Goal: Task Accomplishment & Management: Manage account settings

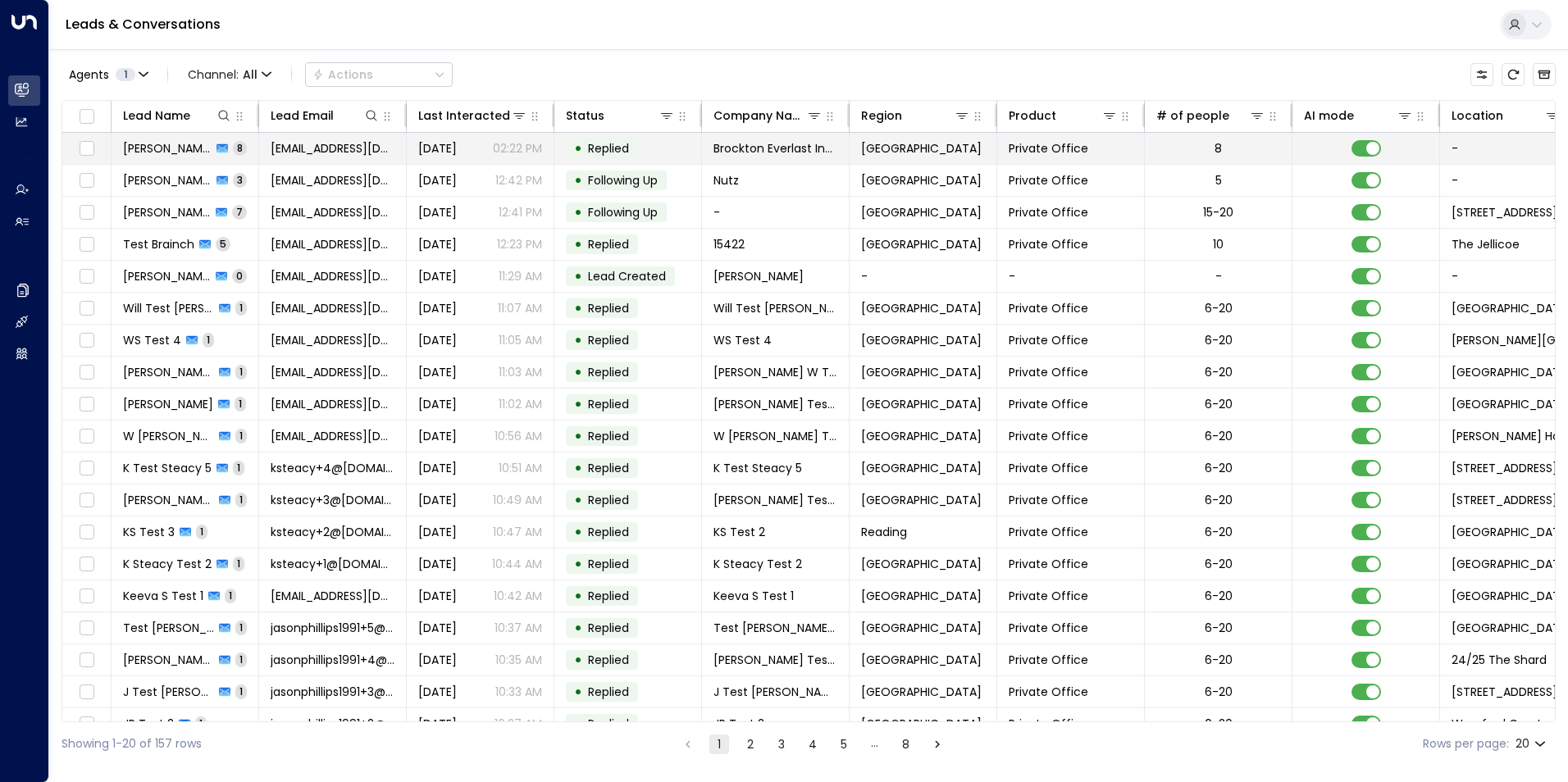
click at [171, 148] on span "[PERSON_NAME]" at bounding box center [167, 148] width 89 height 16
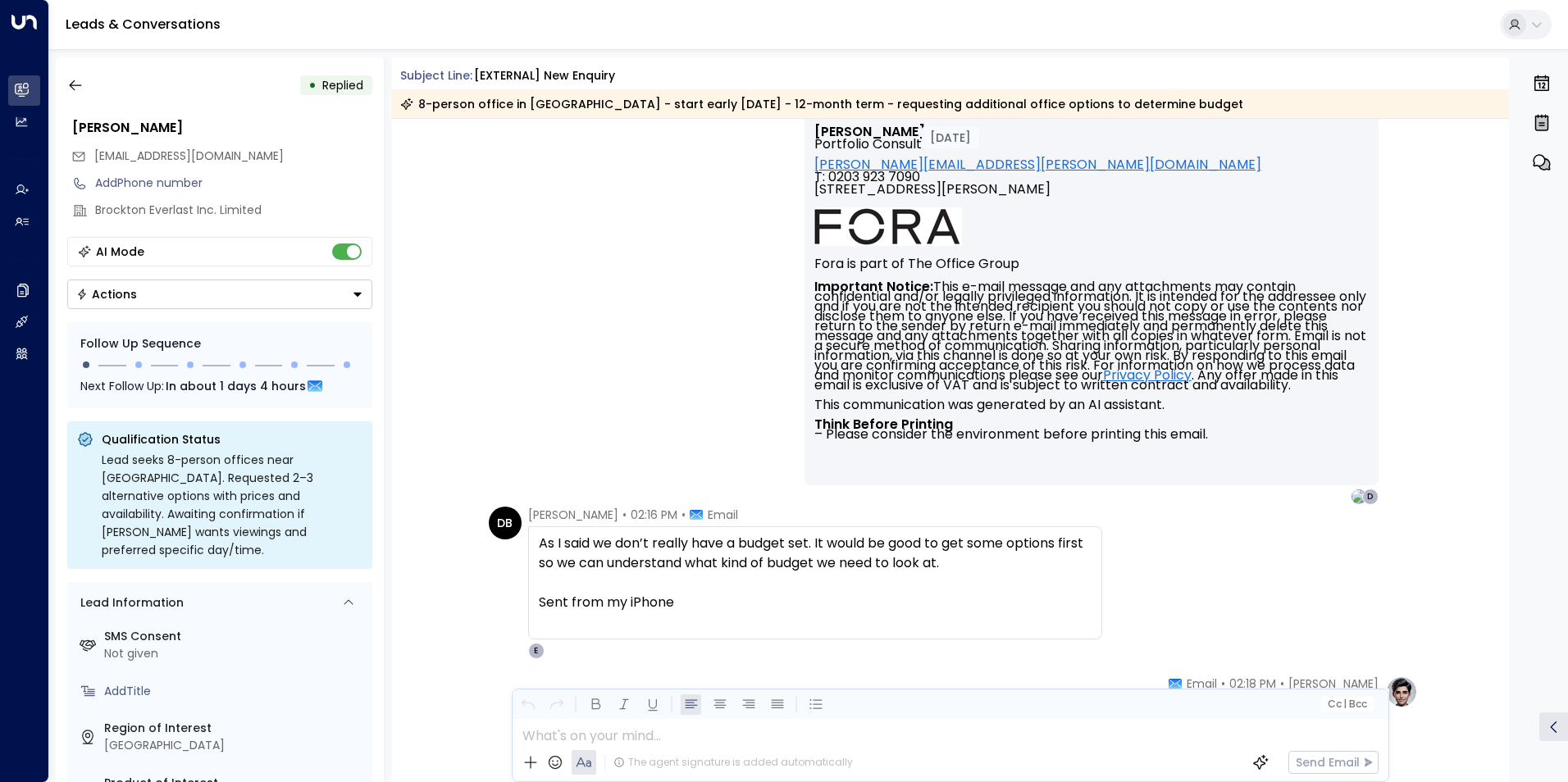
scroll to position [2049, 0]
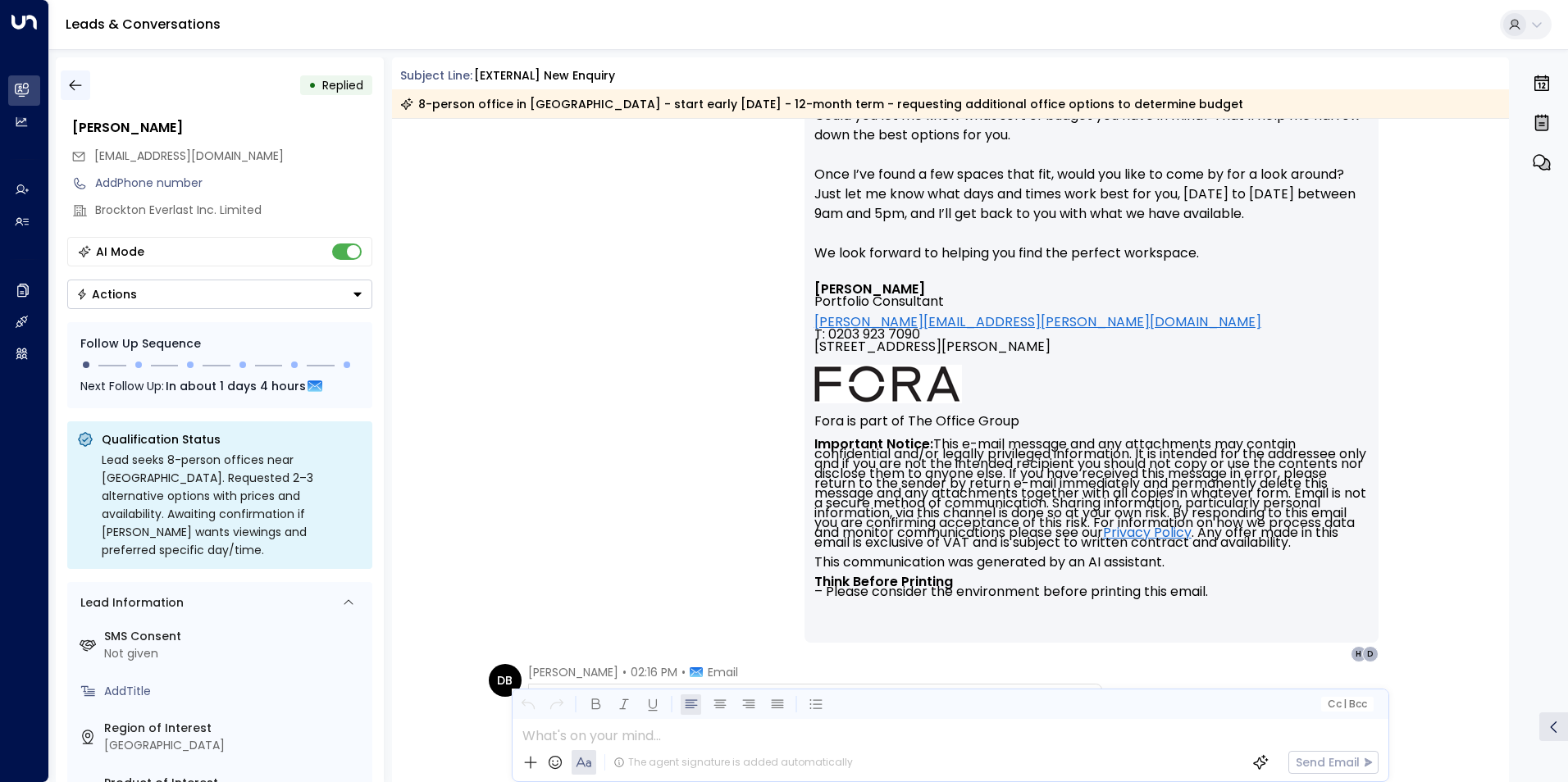
click at [74, 96] on button "button" at bounding box center [75, 85] width 30 height 30
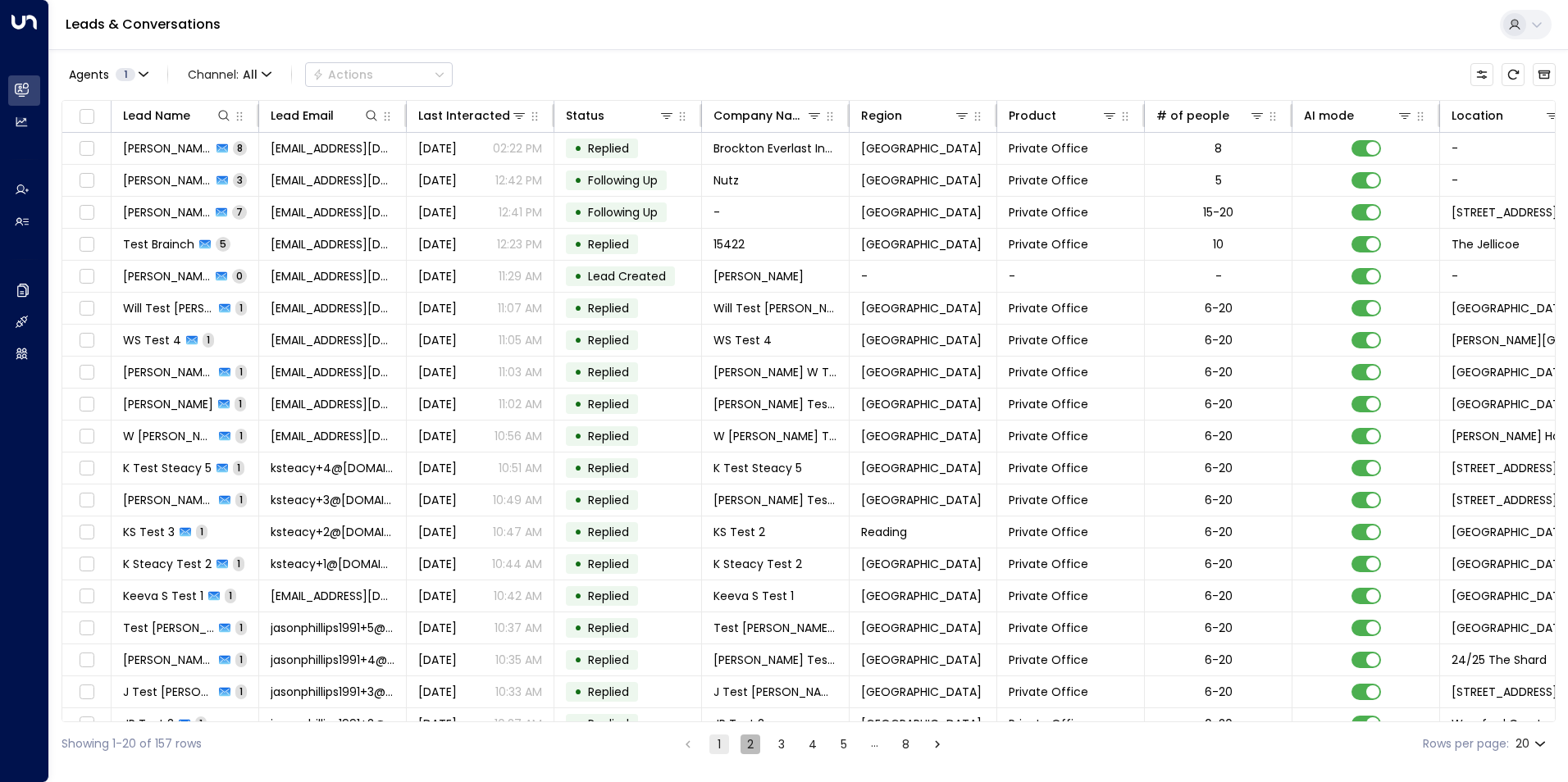
click at [749, 745] on button "2" at bounding box center [749, 744] width 19 height 19
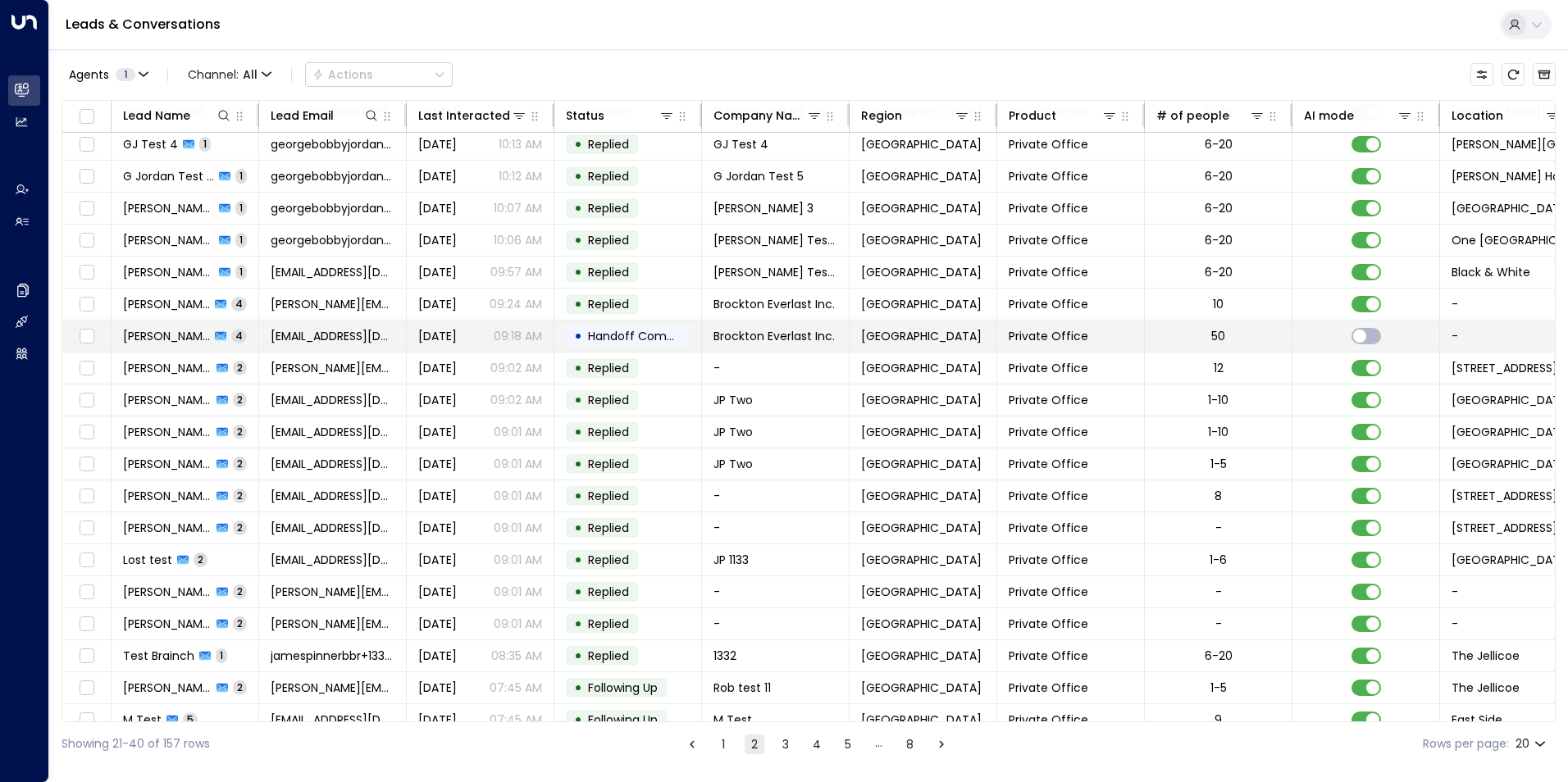
scroll to position [56, 0]
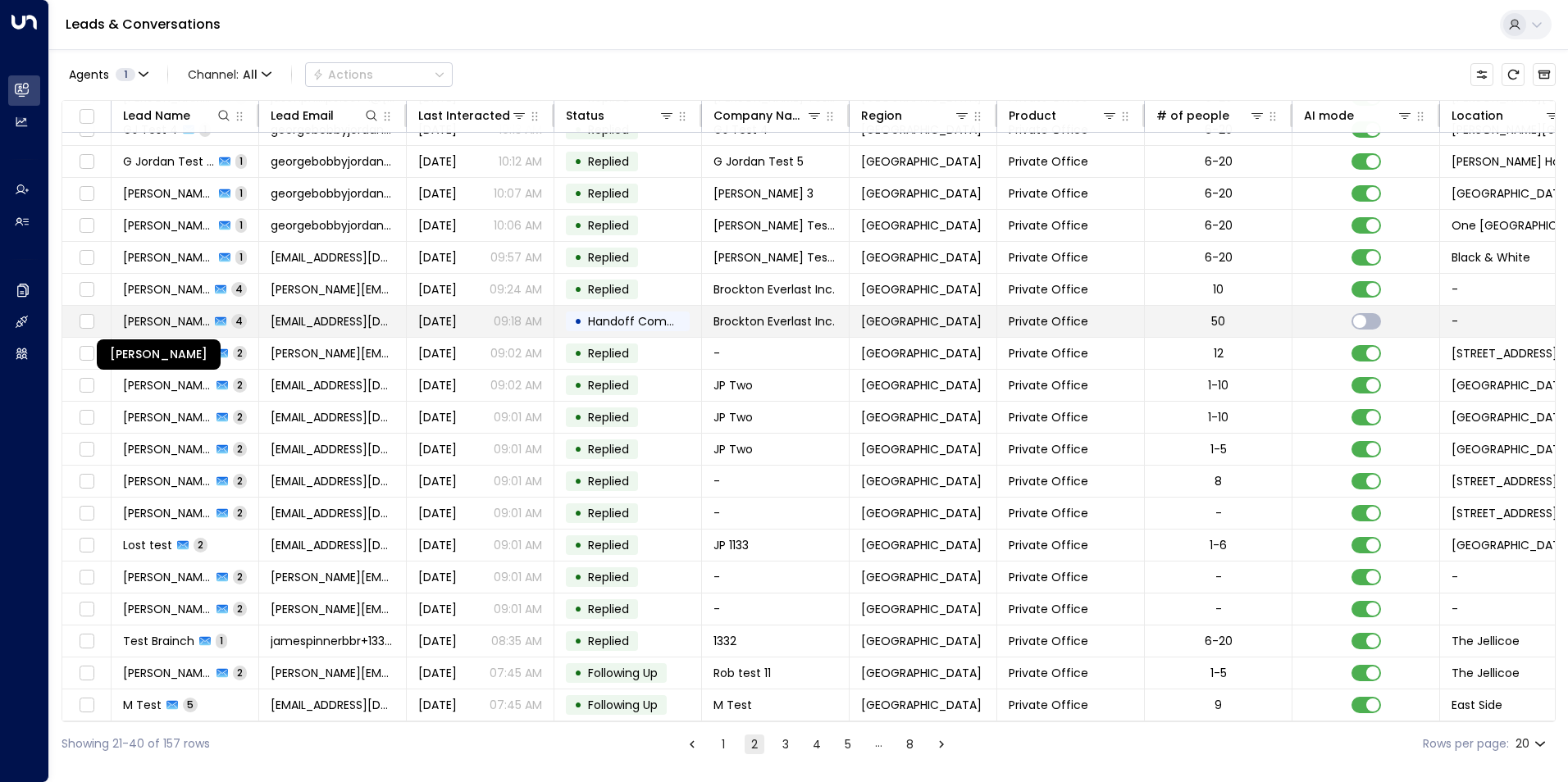
click at [171, 313] on span "[PERSON_NAME]" at bounding box center [166, 320] width 87 height 16
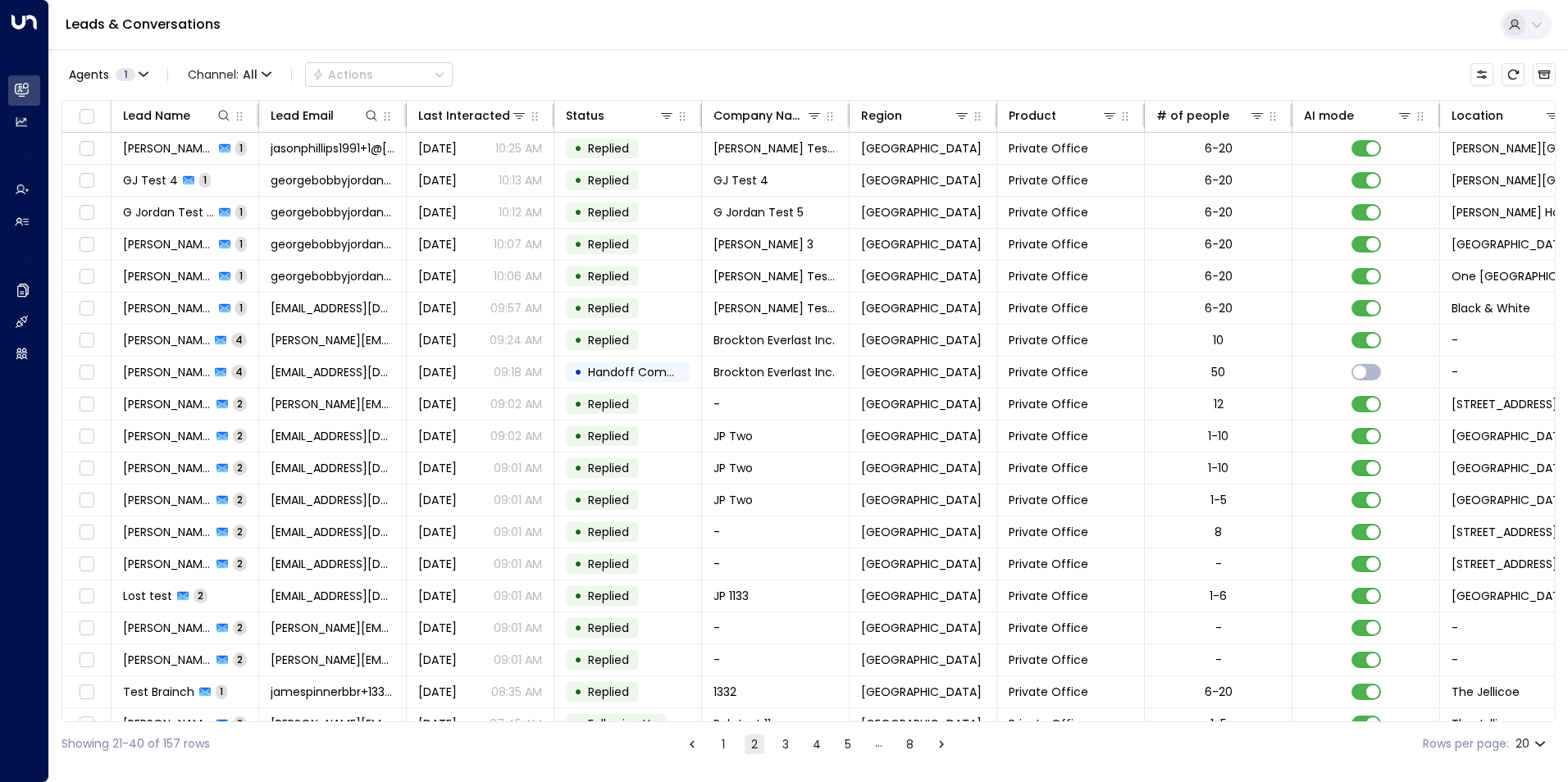
scroll to position [56, 0]
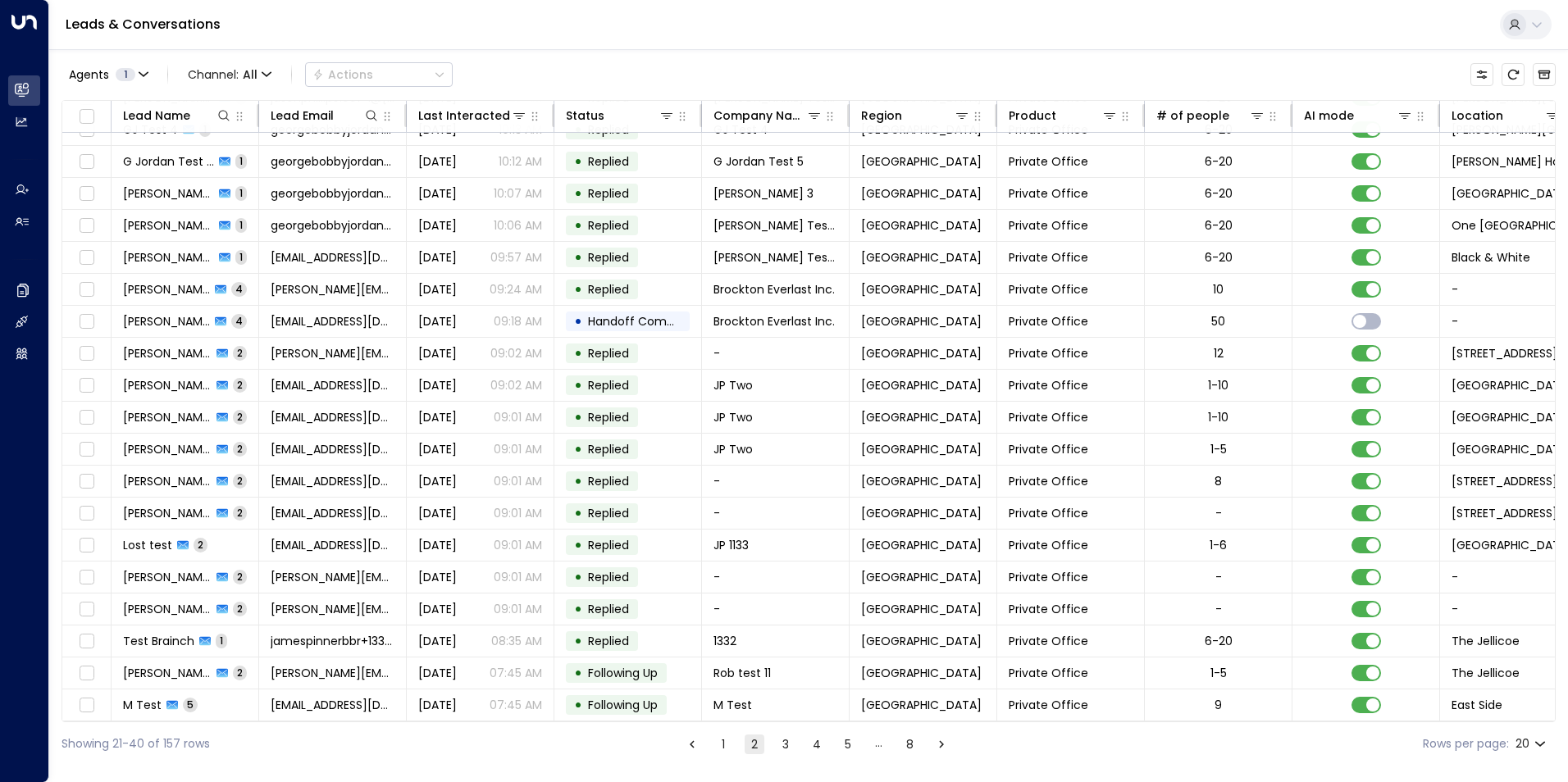
click at [781, 742] on button "3" at bounding box center [785, 744] width 19 height 19
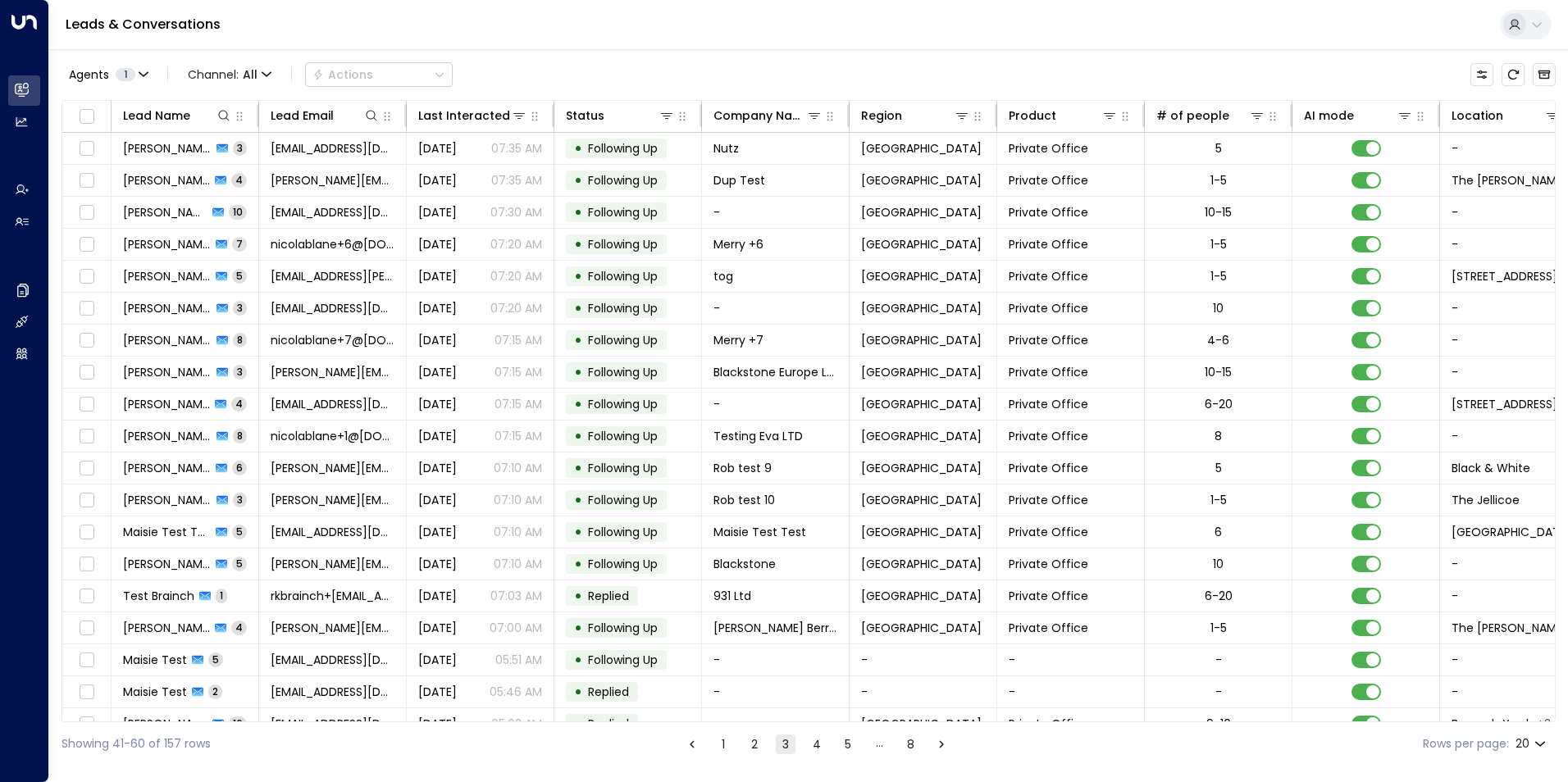
scroll to position [56, 0]
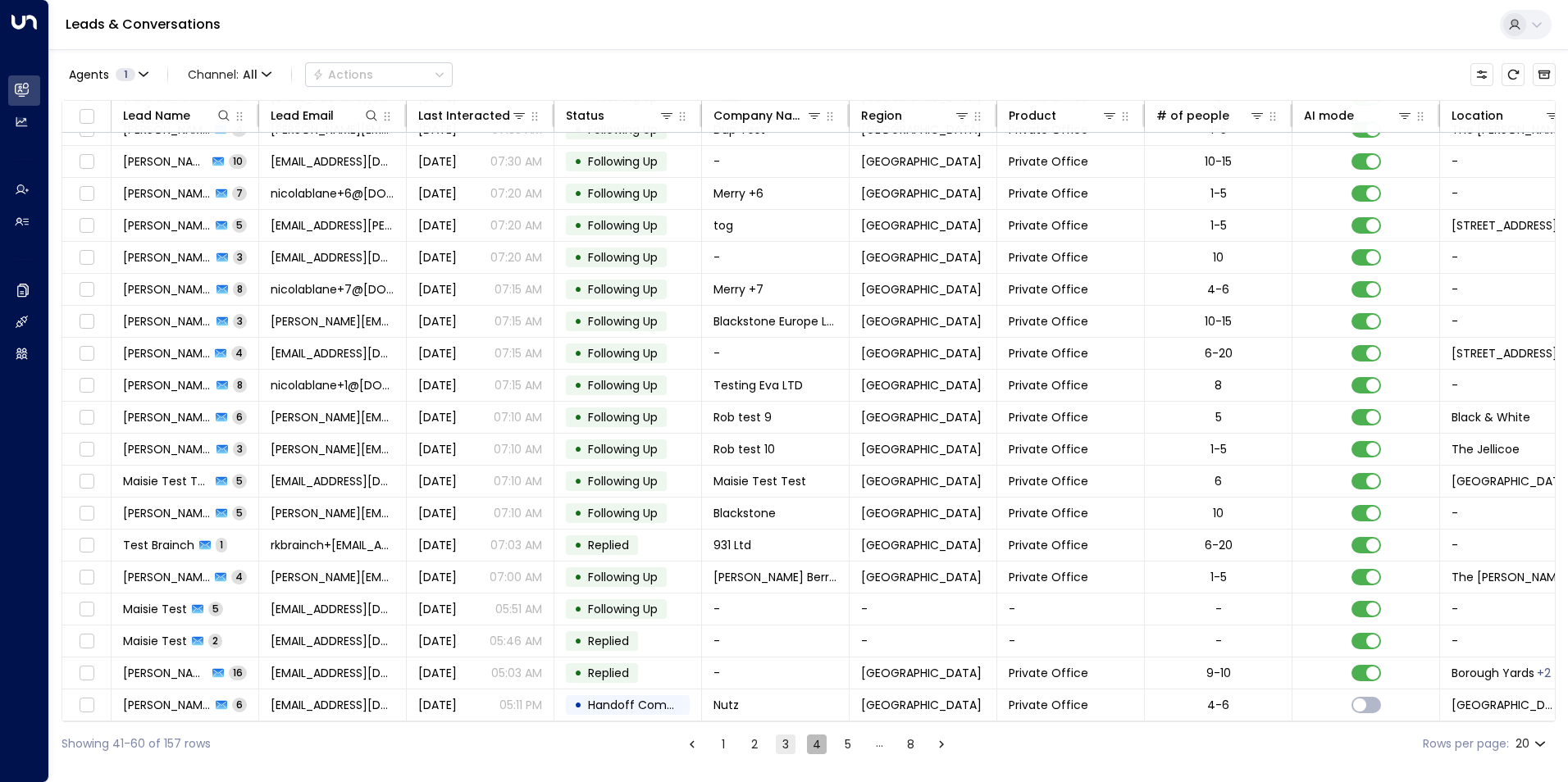
click at [821, 743] on button "4" at bounding box center [816, 744] width 19 height 19
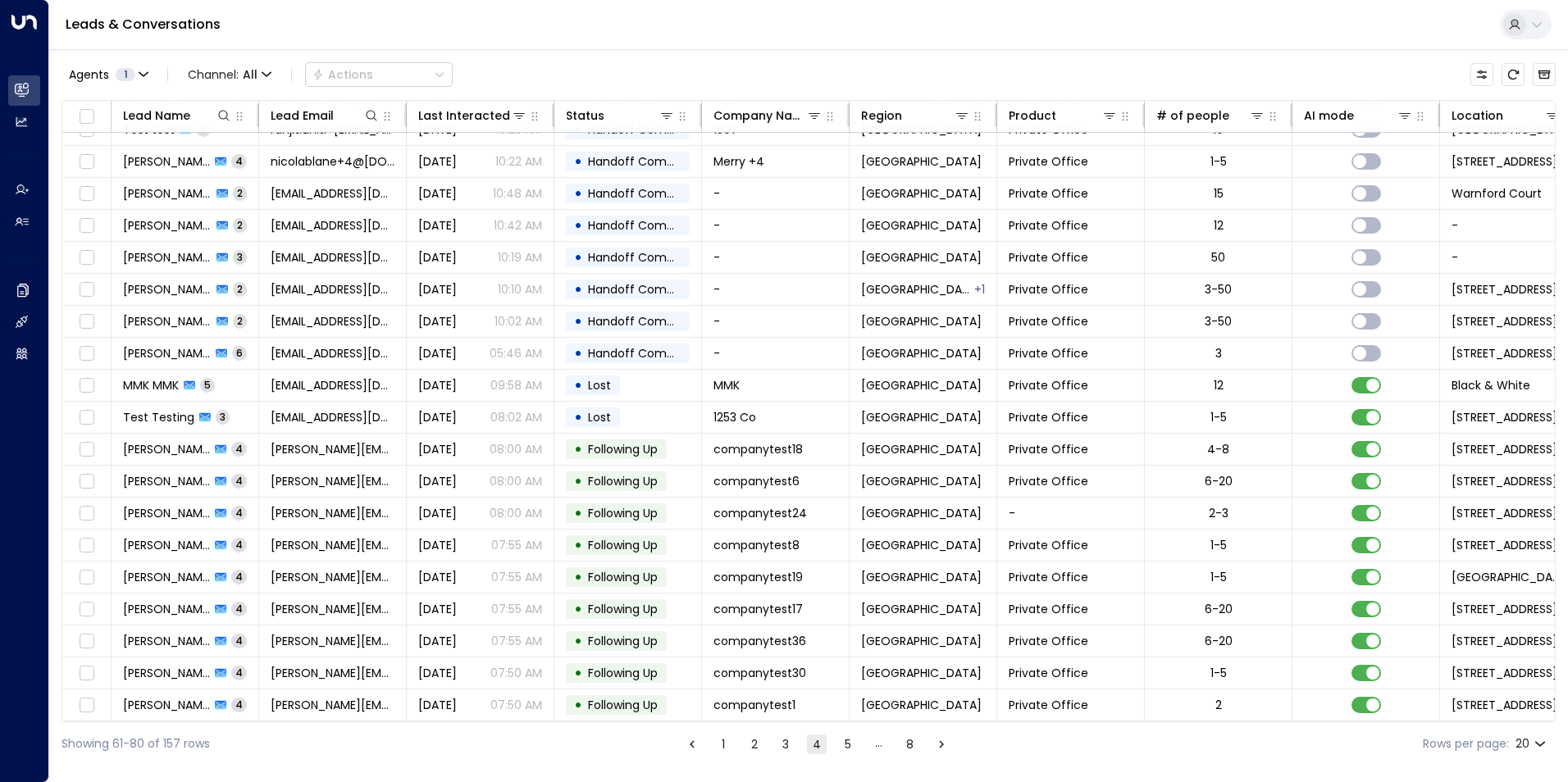
scroll to position [56, 0]
click at [726, 741] on button "1" at bounding box center [722, 744] width 19 height 19
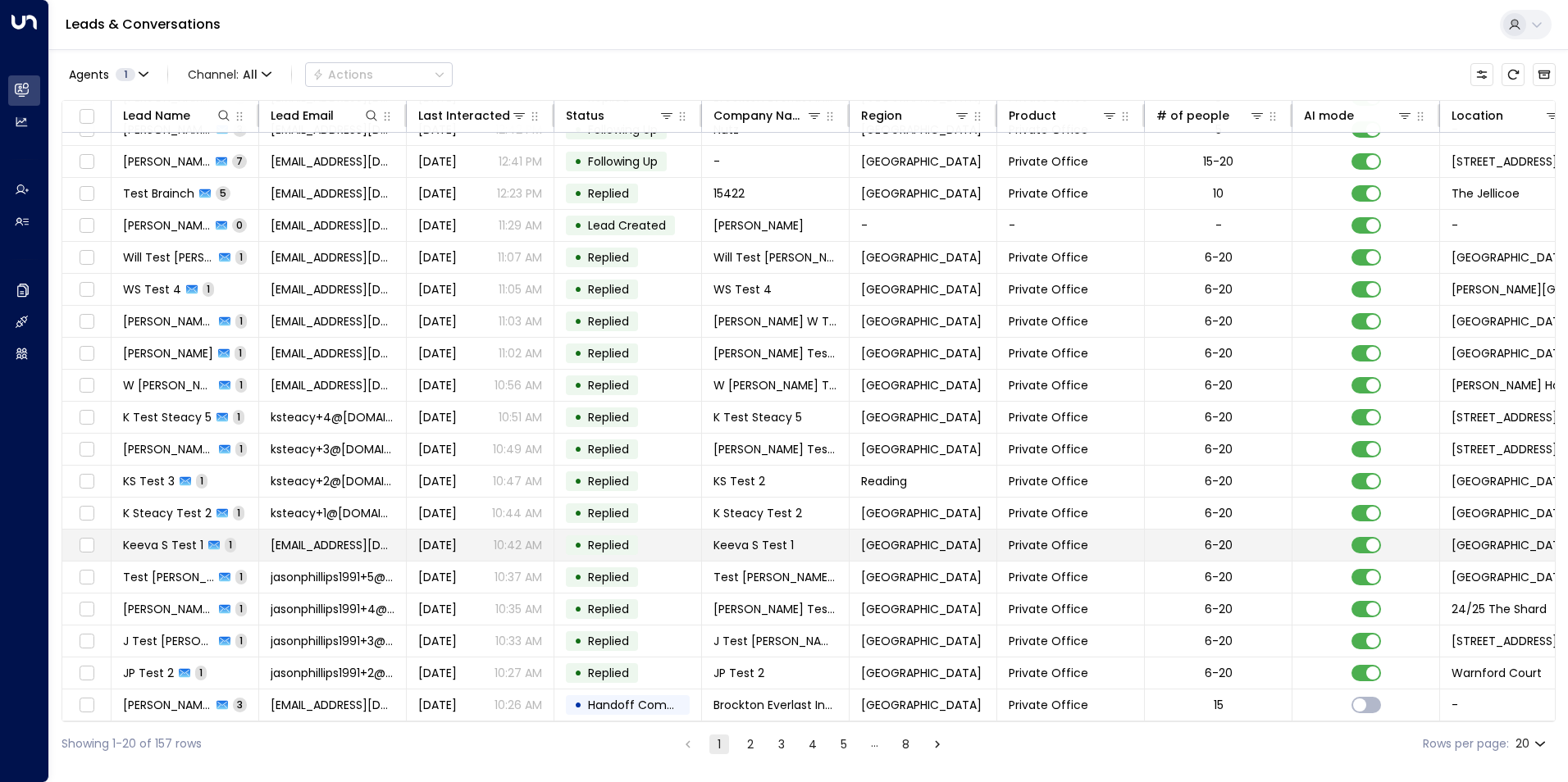
click at [148, 543] on span "Keeva S Test 1" at bounding box center [162, 544] width 80 height 16
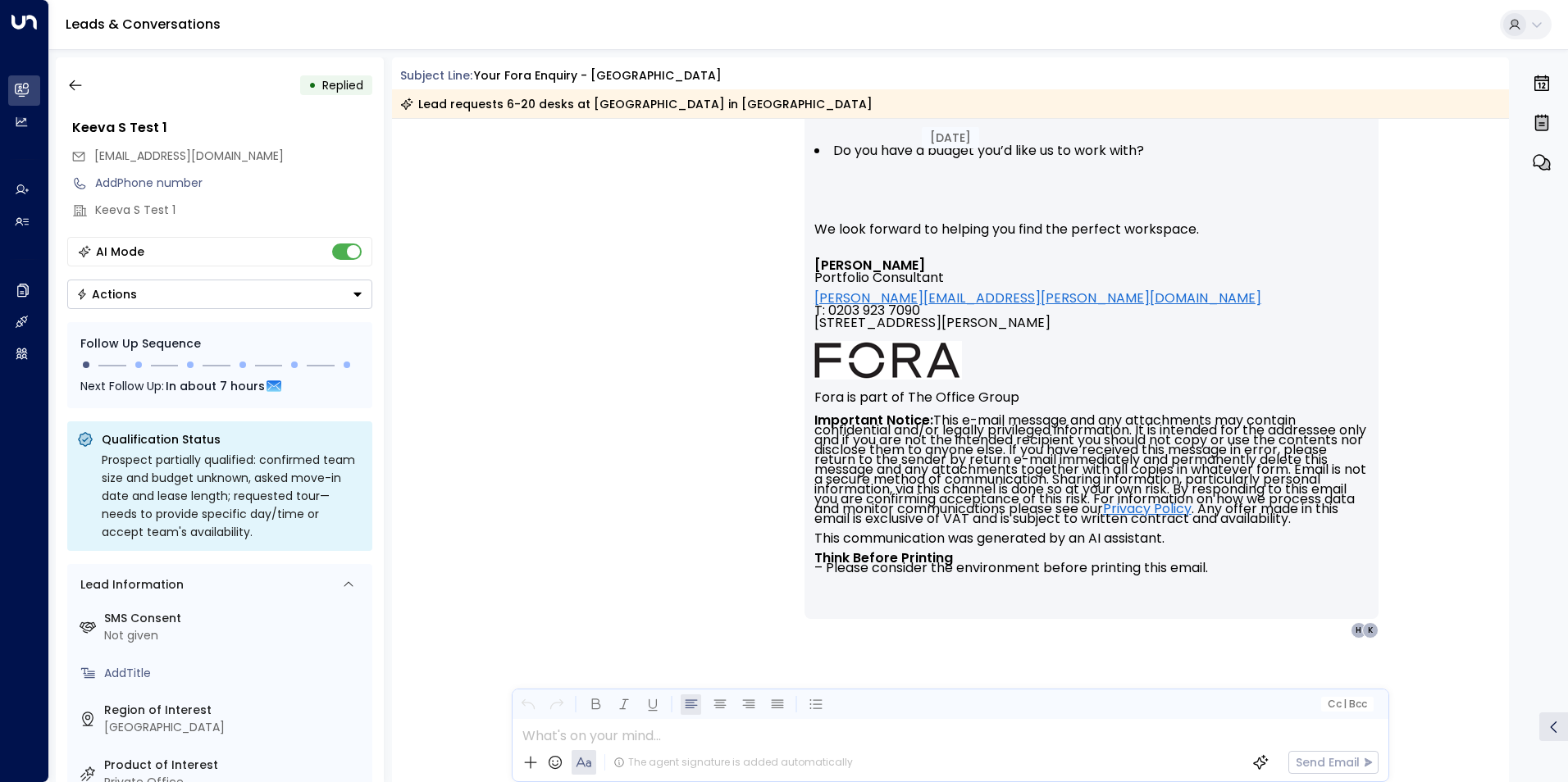
scroll to position [743, 0]
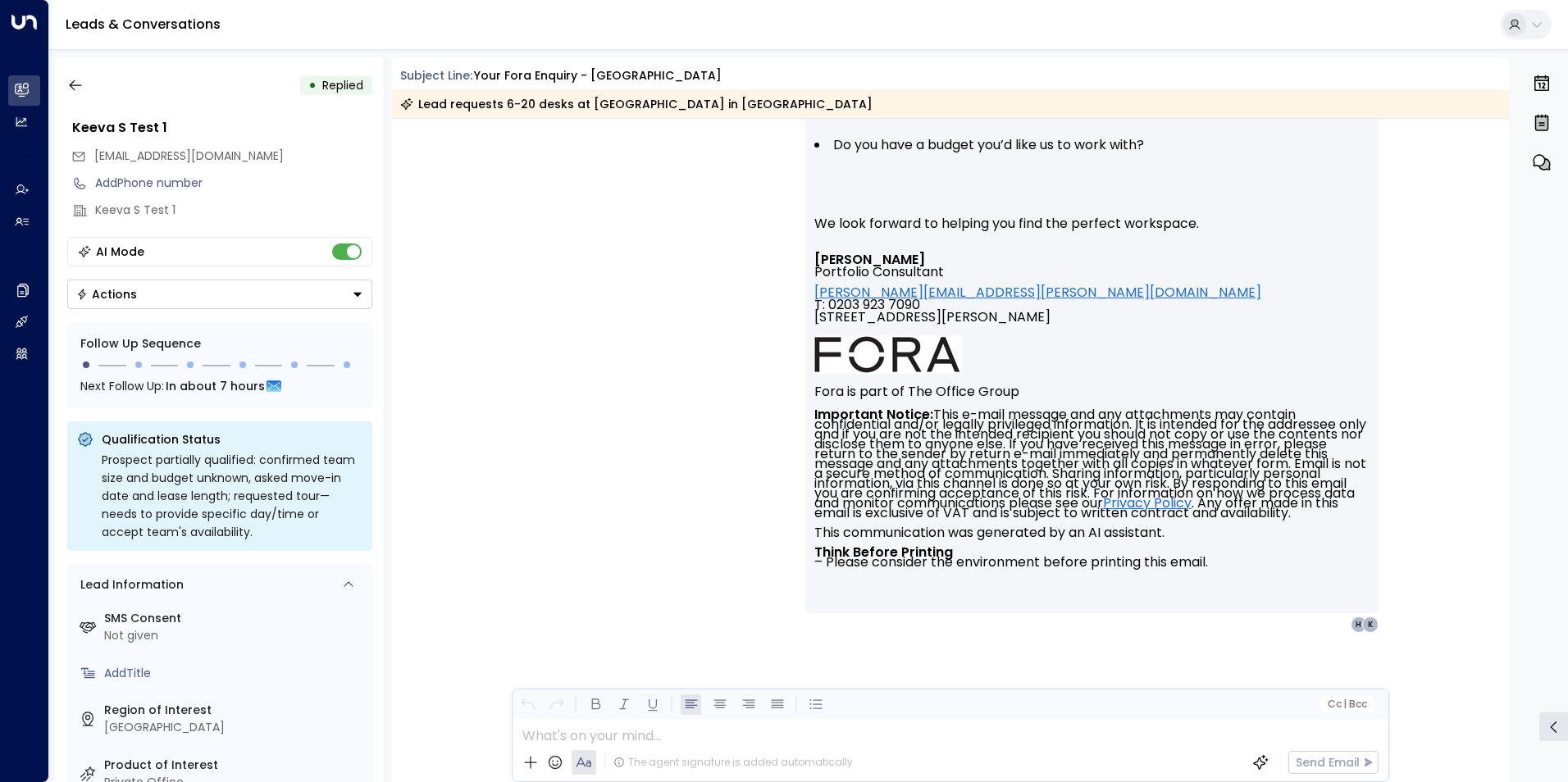
click at [1503, 298] on div "[PERSON_NAME] • 10:42 AM • Email Hi [PERSON_NAME], Thanks so much for getting i…" at bounding box center [950, 276] width 1117 height 1042
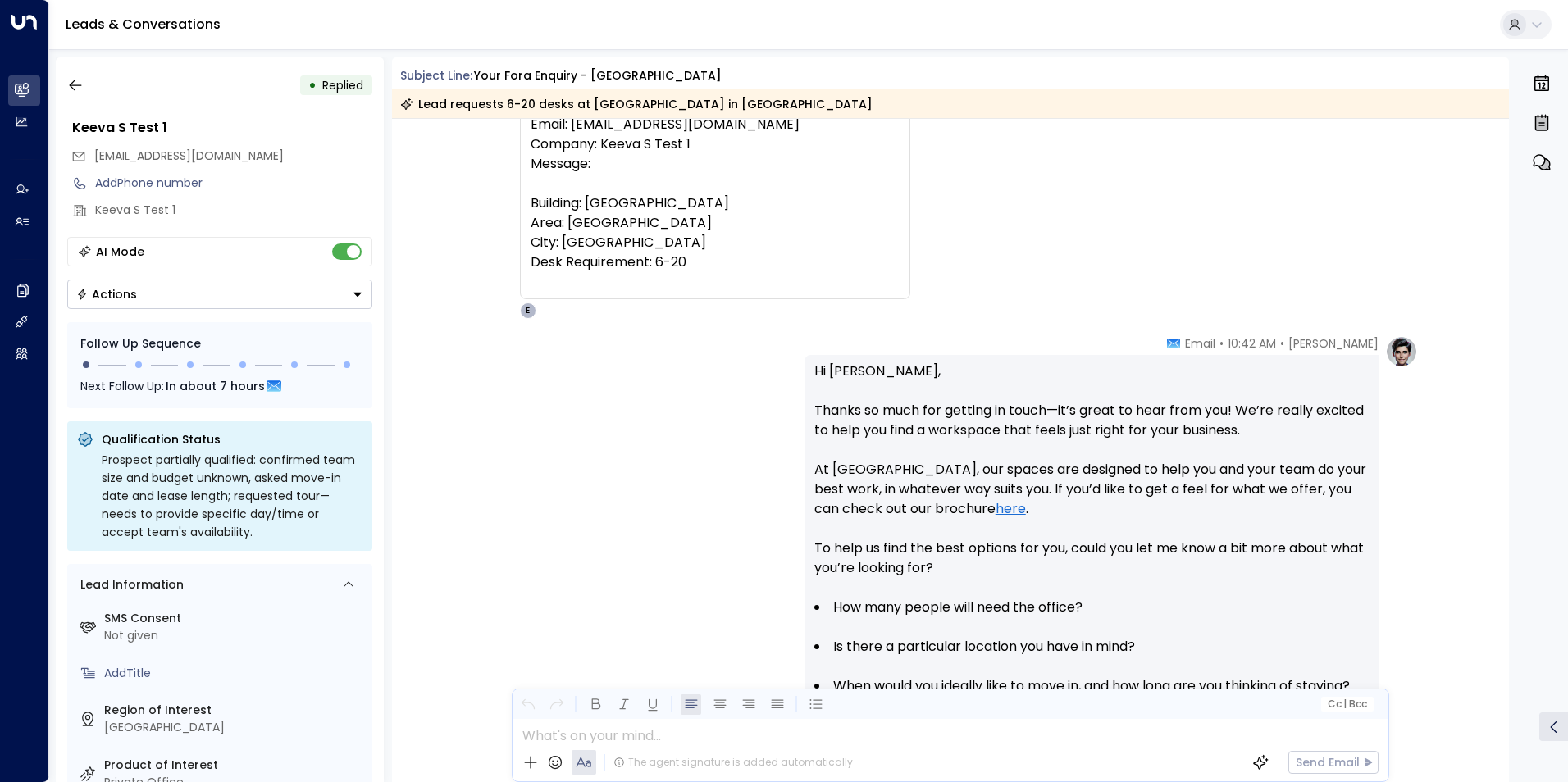
scroll to position [0, 0]
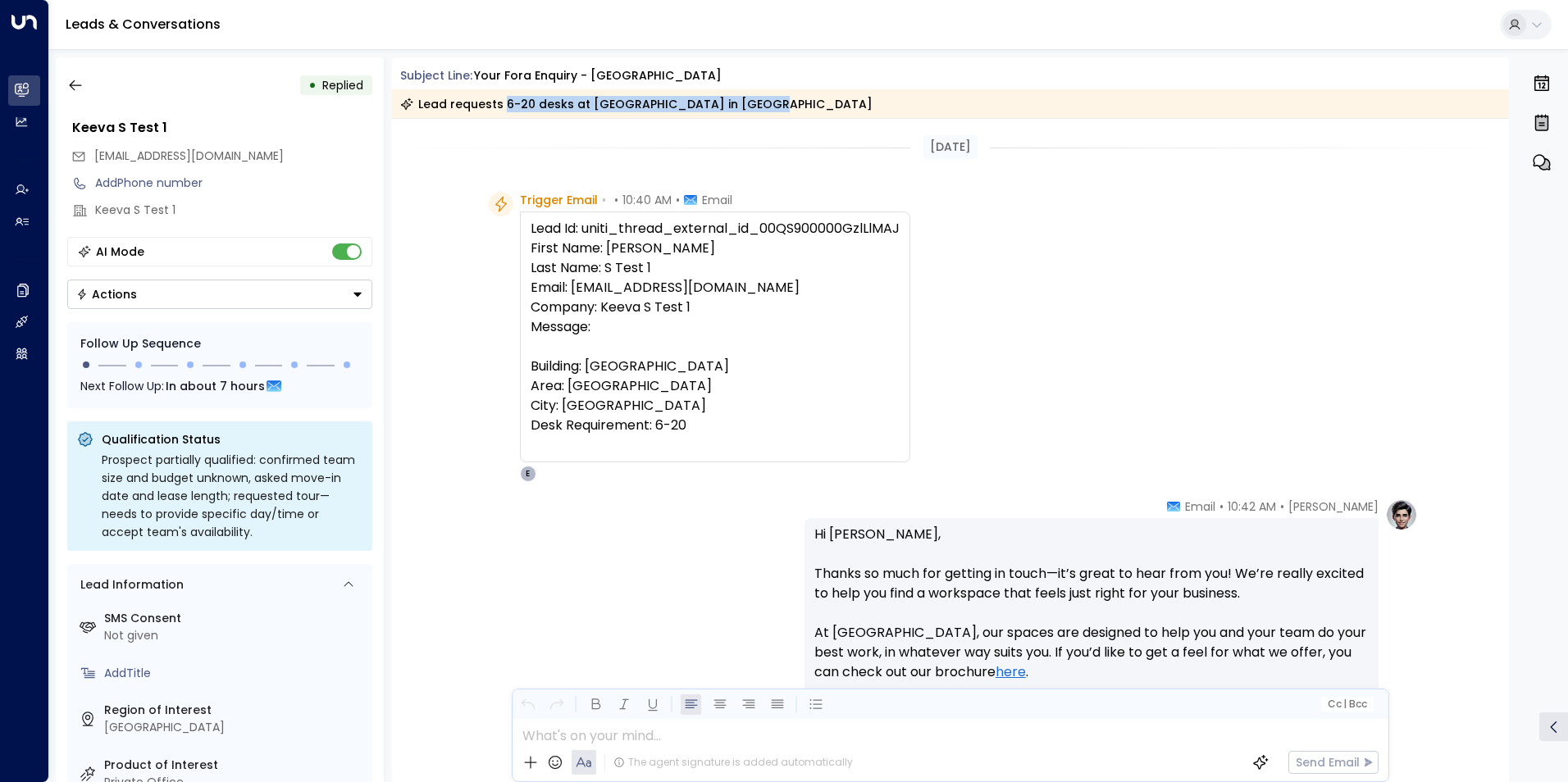
drag, startPoint x: 504, startPoint y: 106, endPoint x: 765, endPoint y: 116, distance: 261.2
click at [765, 116] on div "Lead requests 6-20 desks at [GEOGRAPHIC_DATA] in [GEOGRAPHIC_DATA]" at bounding box center [950, 104] width 1117 height 29
copy div "6-20 desks at [GEOGRAPHIC_DATA] in [GEOGRAPHIC_DATA]"
click at [959, 76] on div "Subject Line: Your Fora Enquiry - [GEOGRAPHIC_DATA]" at bounding box center [955, 75] width 1110 height 17
